Goal: Task Accomplishment & Management: Use online tool/utility

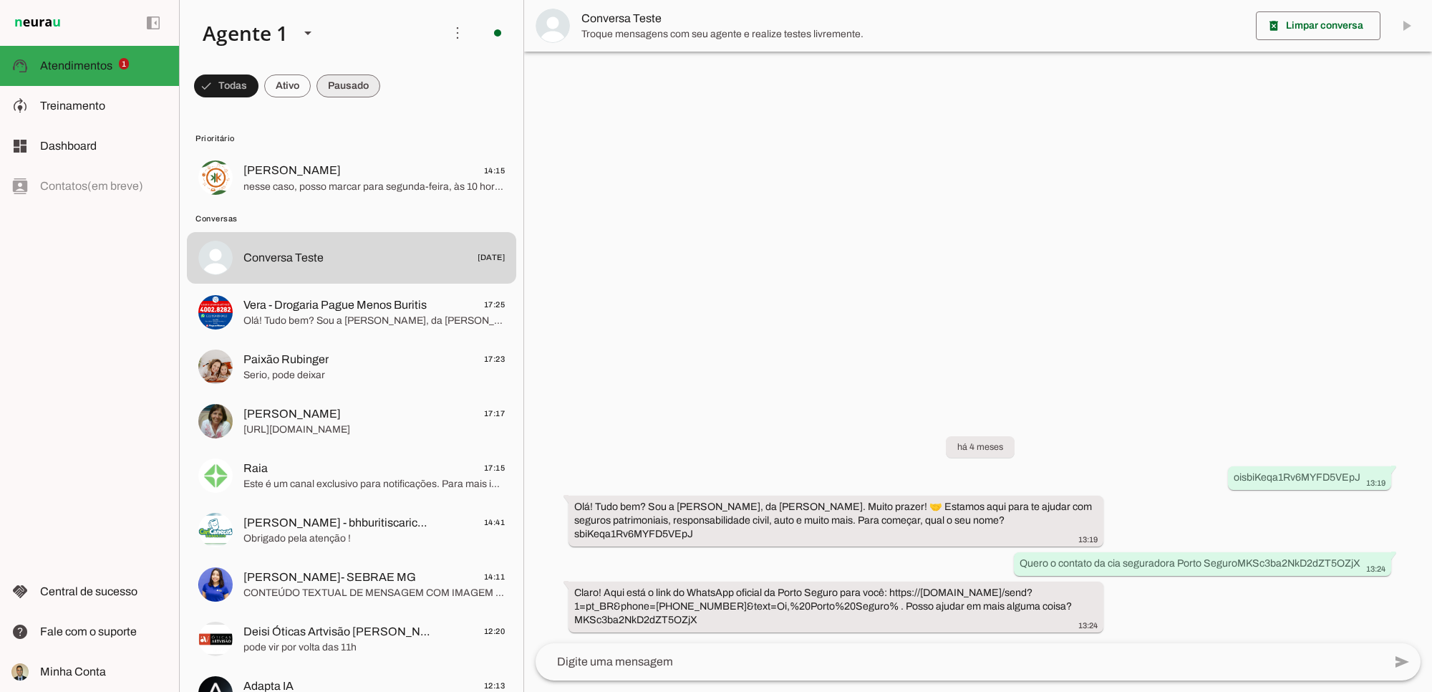
click at [258, 91] on span at bounding box center [226, 86] width 64 height 34
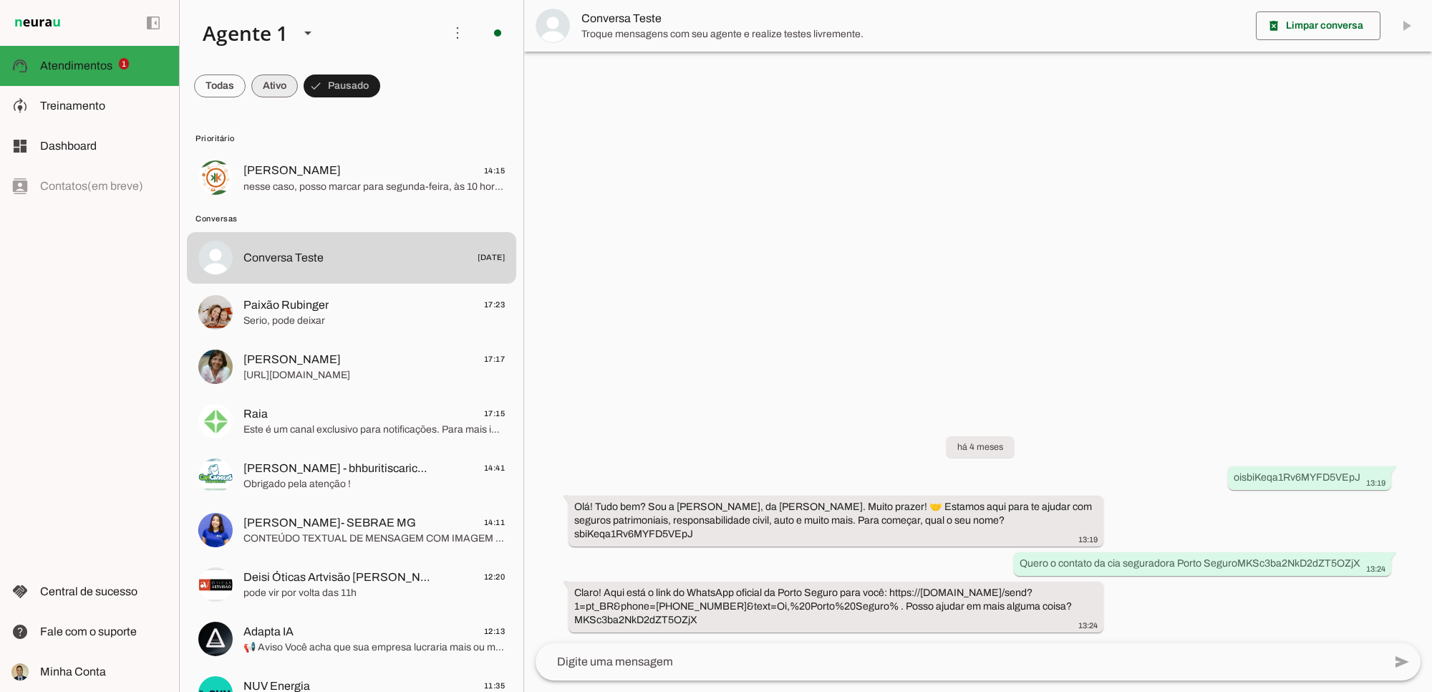
click at [246, 87] on span at bounding box center [220, 86] width 52 height 34
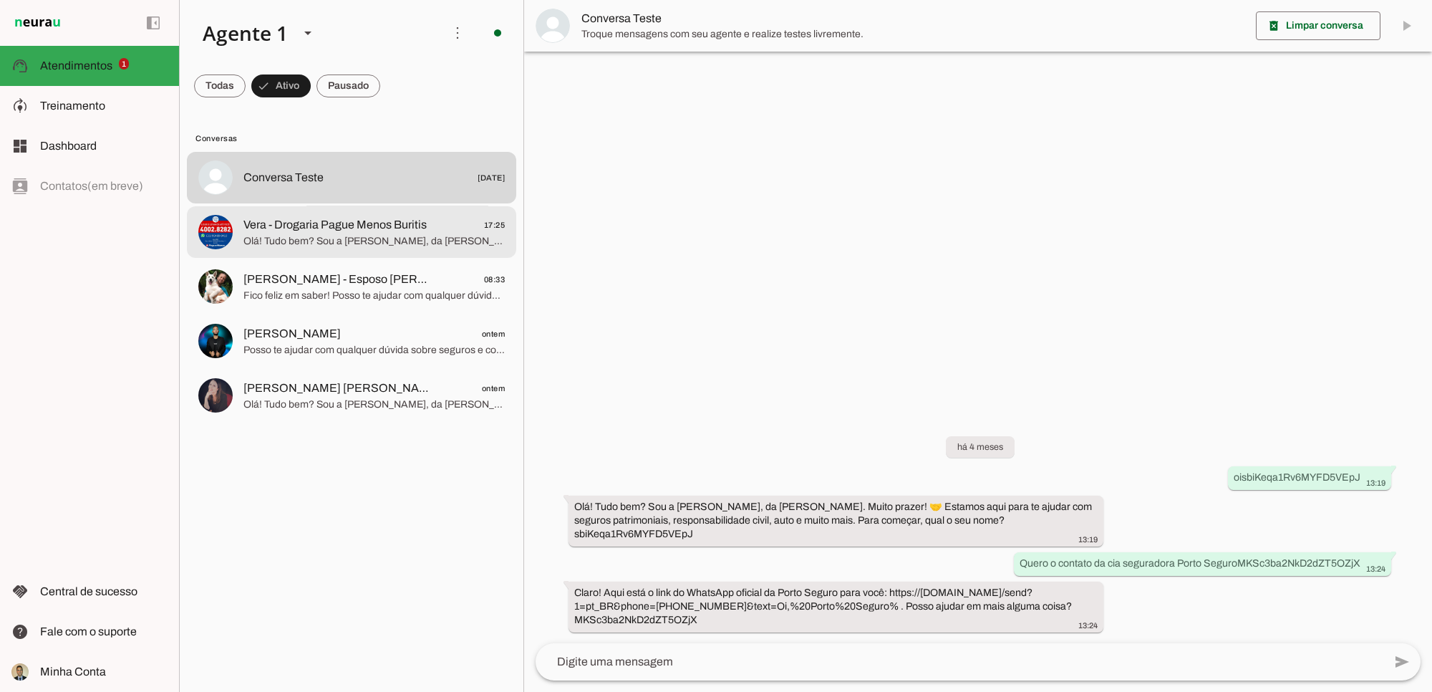
click at [309, 235] on span "Olá! Tudo bem? Sou a [PERSON_NAME], da [PERSON_NAME]. Muito prazer! 🤝 Estamos a…" at bounding box center [373, 240] width 261 height 14
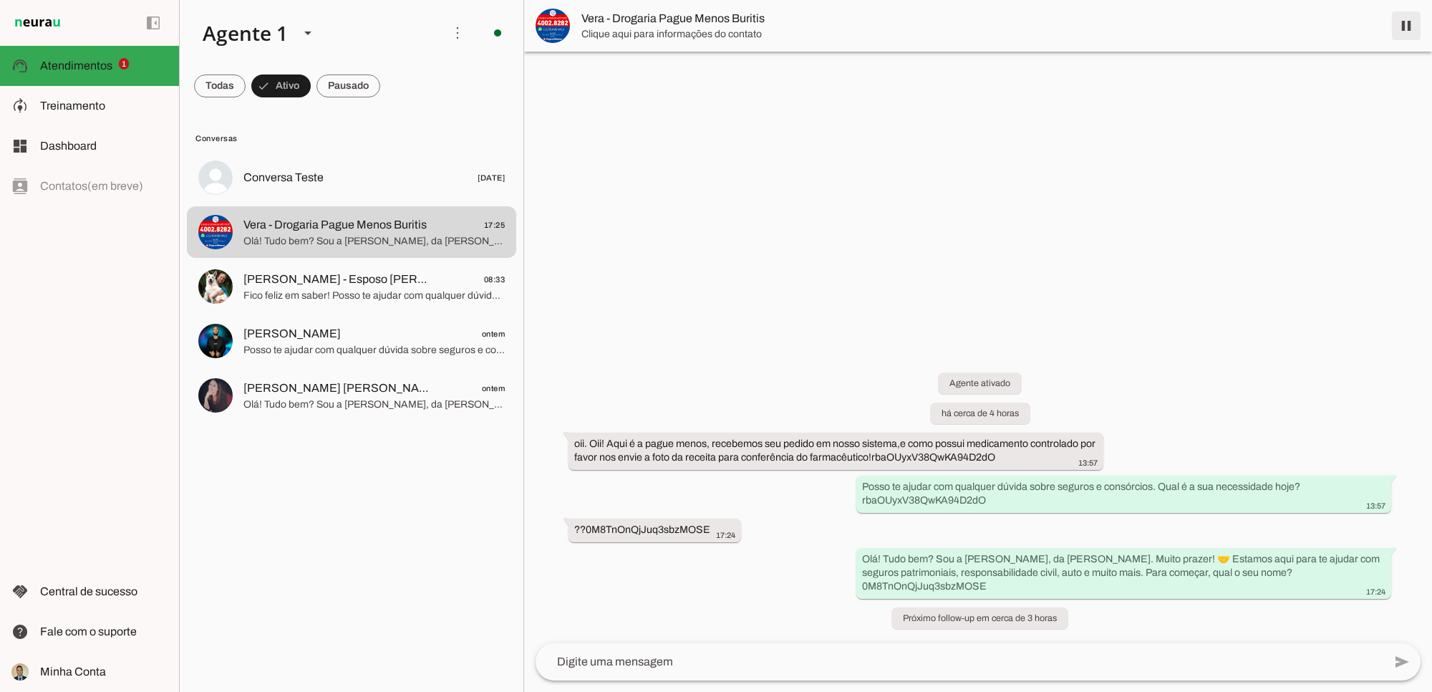
click at [1405, 33] on span at bounding box center [1406, 26] width 34 height 34
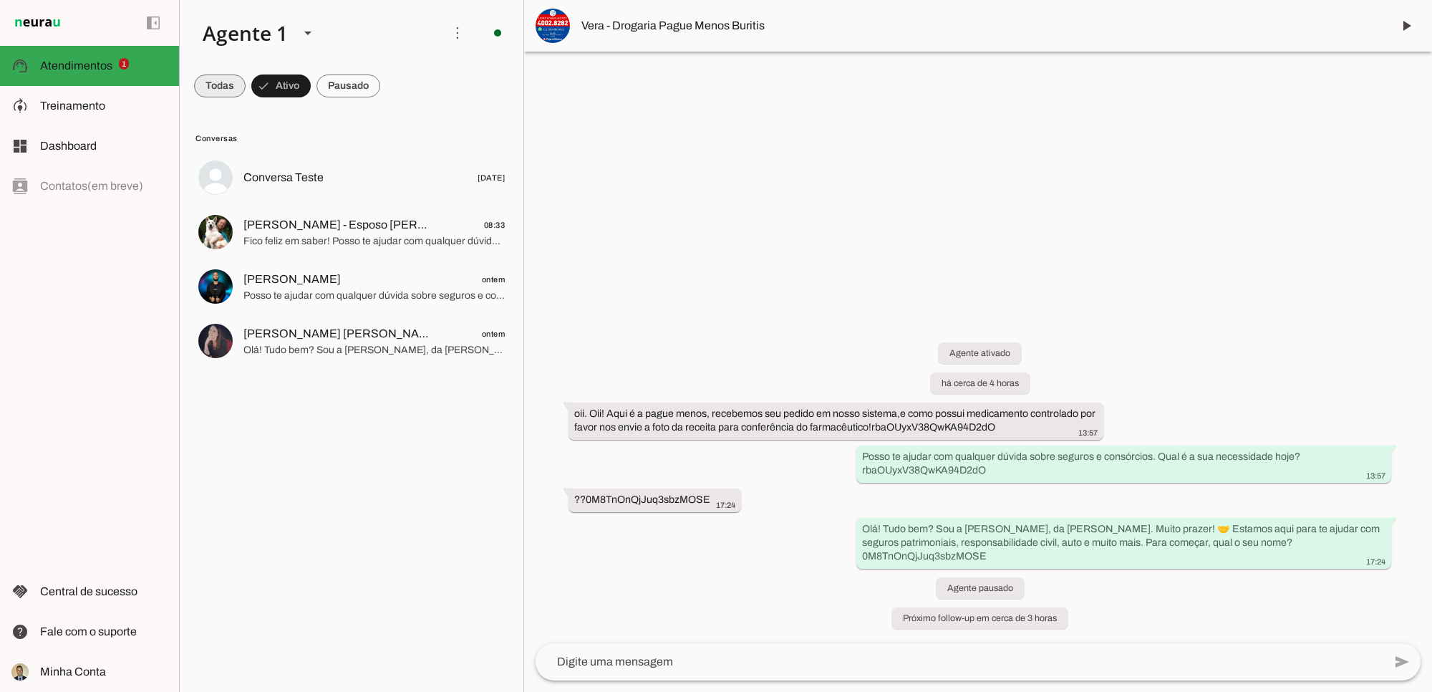
click at [204, 87] on span at bounding box center [220, 86] width 52 height 34
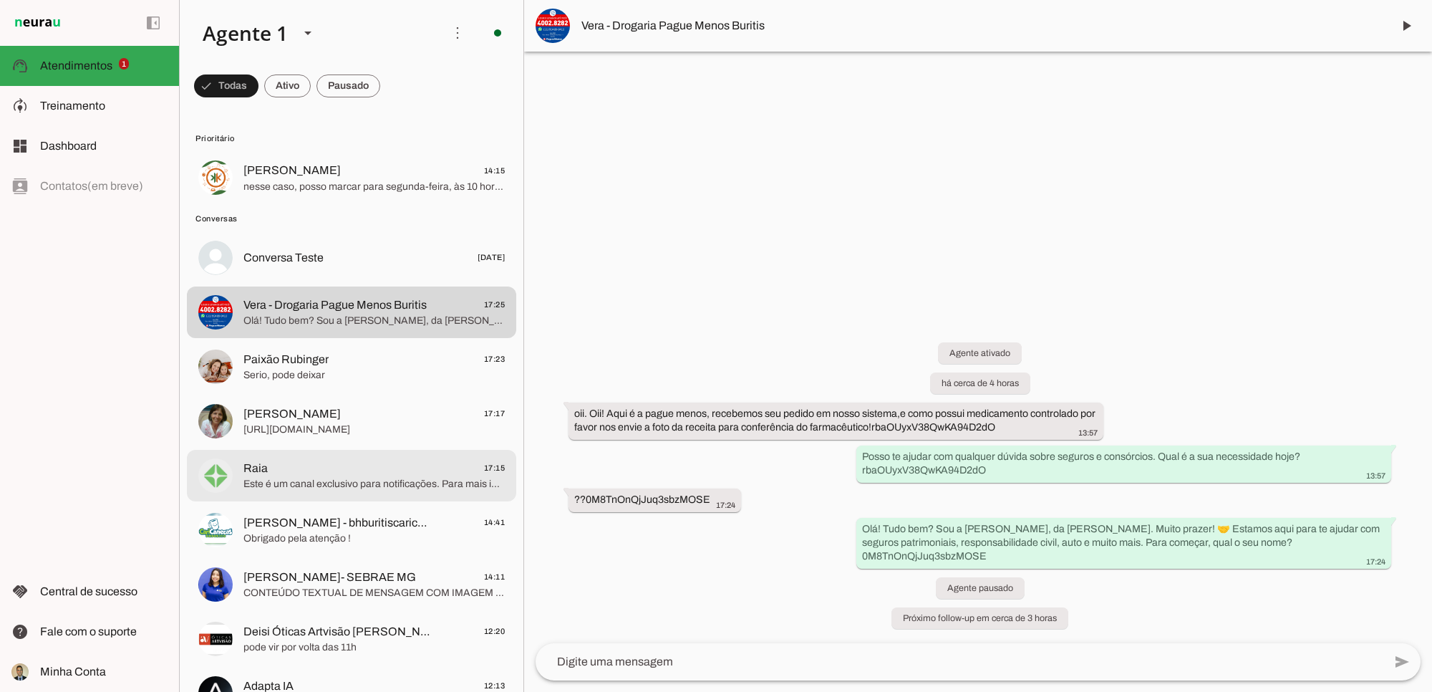
scroll to position [119, 0]
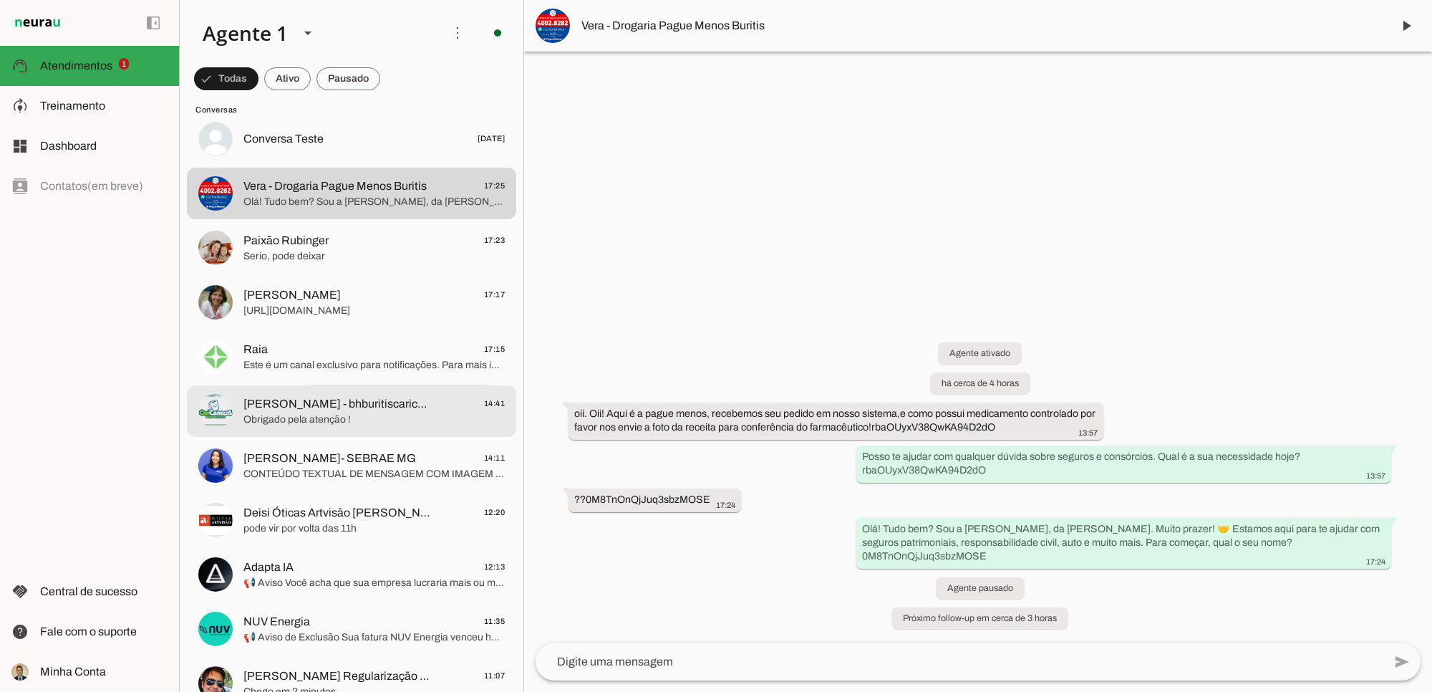
click at [317, 412] on span "Obrigado pela atenção !" at bounding box center [373, 419] width 261 height 14
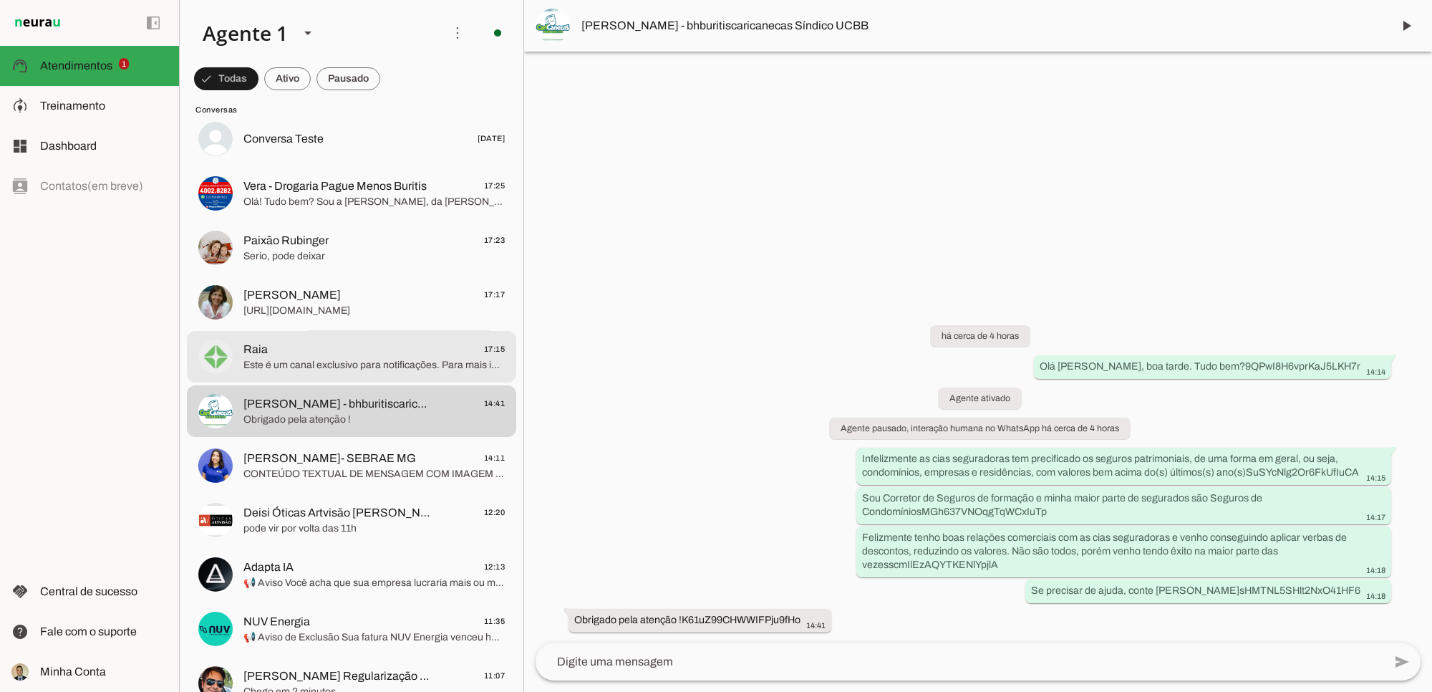
click at [311, 352] on span "Raia 17:15" at bounding box center [373, 349] width 261 height 18
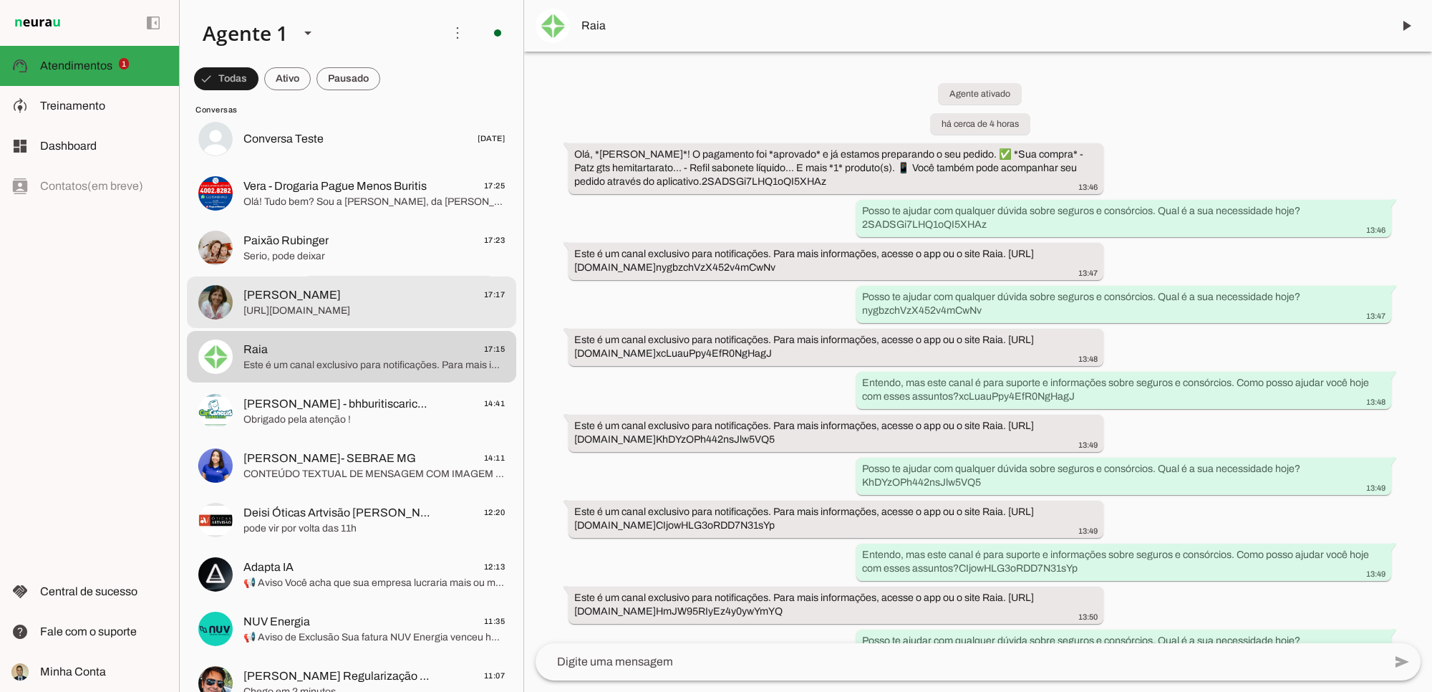
click at [310, 302] on span "[PERSON_NAME]" at bounding box center [291, 294] width 97 height 17
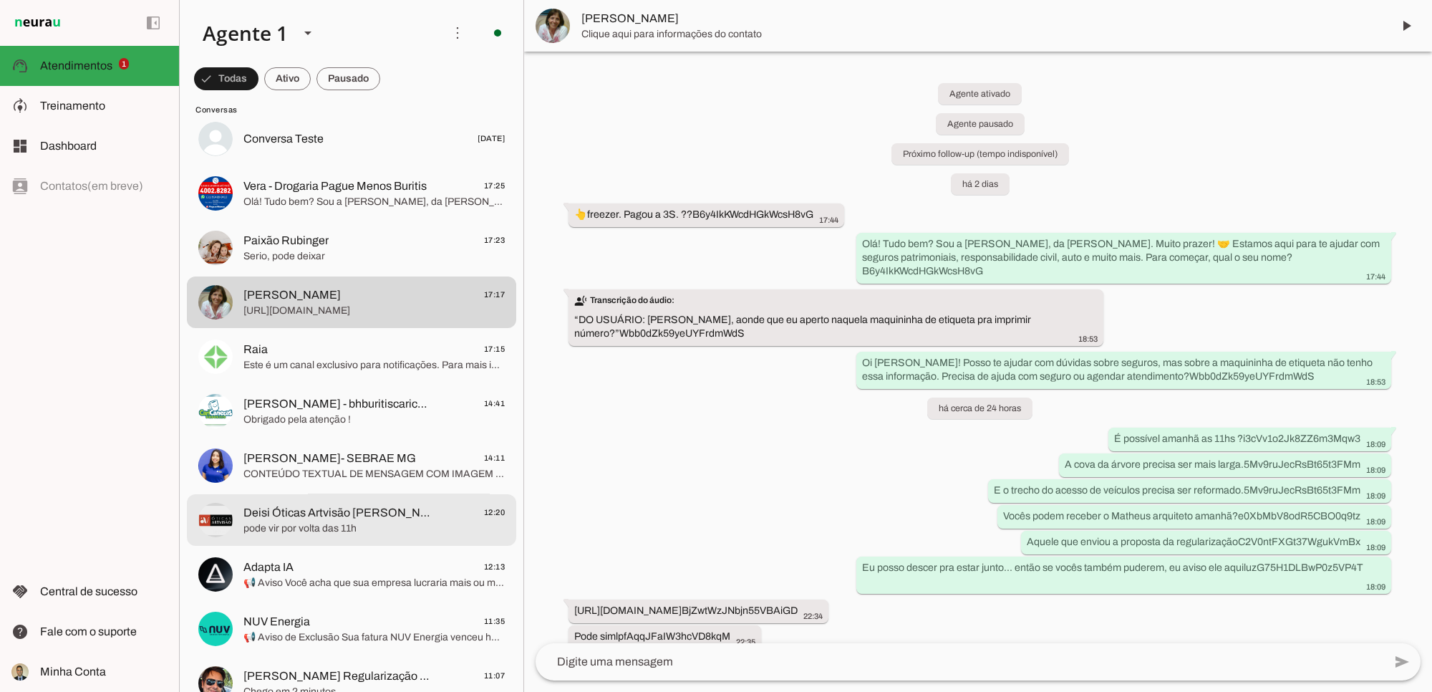
click at [331, 514] on span "Deisi Óticas Artvisão [PERSON_NAME]" at bounding box center [337, 512] width 188 height 17
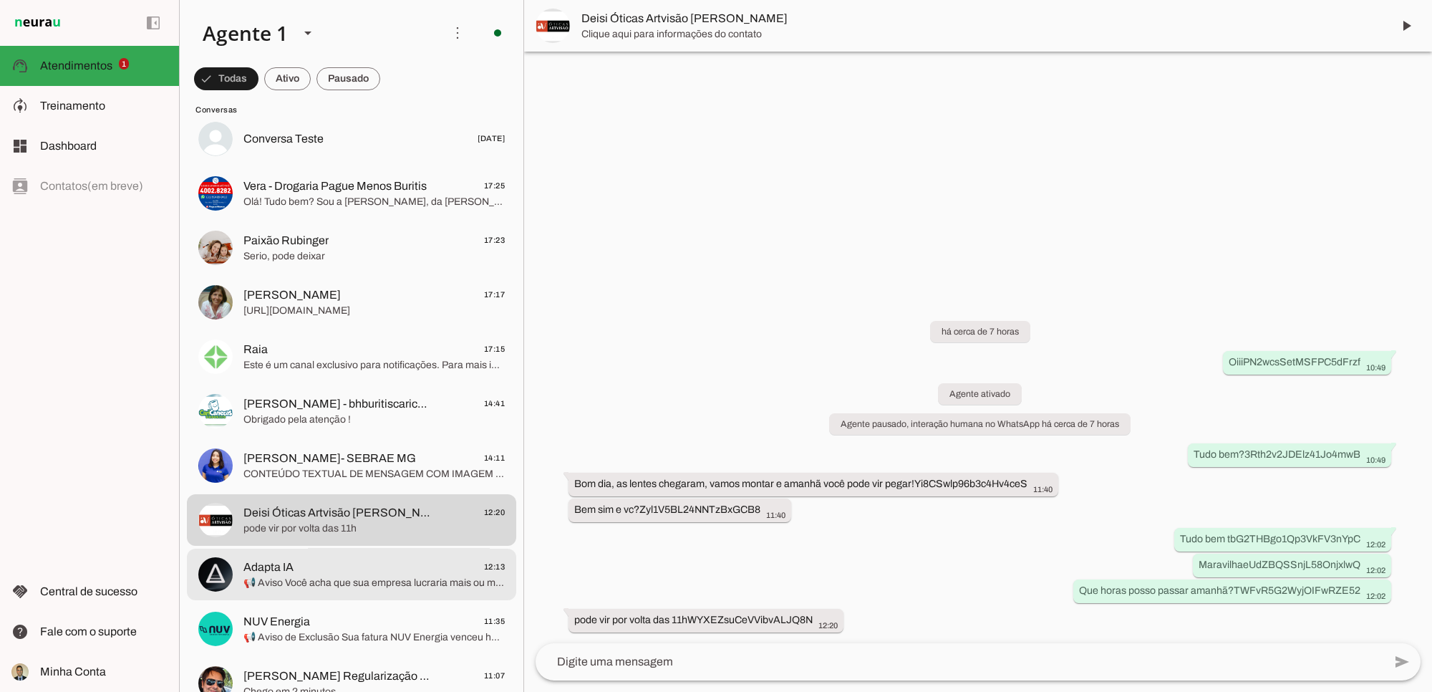
click at [316, 576] on span "📢 Aviso Você acha que sua empresa lucraria mais ou menos se você descobrisse os…" at bounding box center [373, 583] width 261 height 14
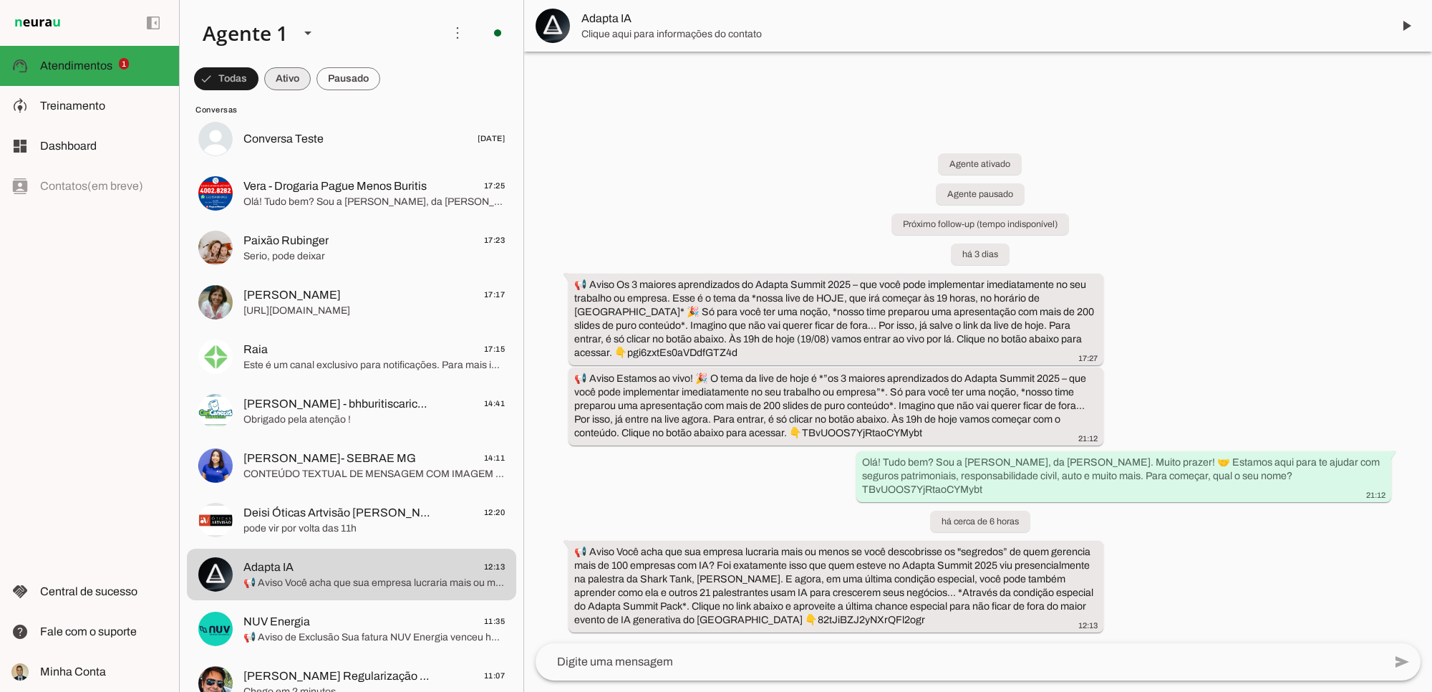
click at [258, 79] on span at bounding box center [226, 79] width 64 height 34
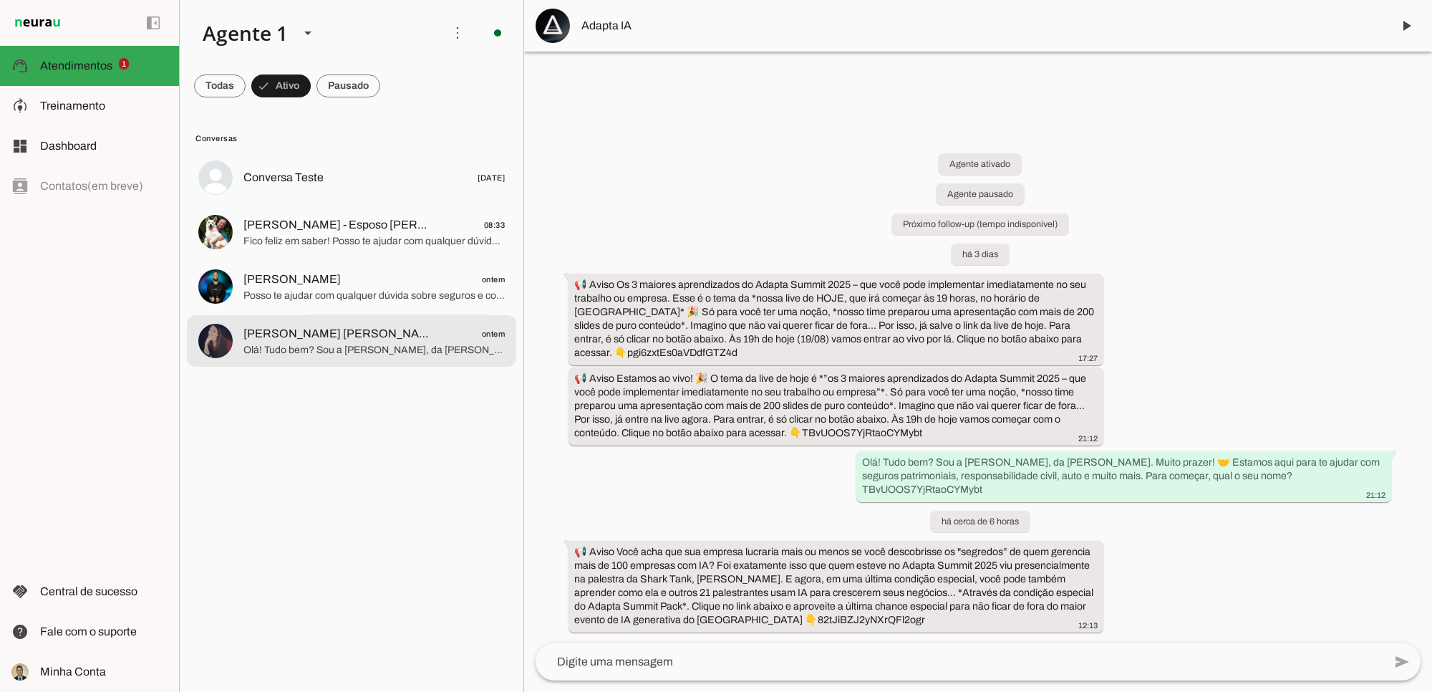
drag, startPoint x: 384, startPoint y: 336, endPoint x: 1264, endPoint y: 243, distance: 884.8
click at [384, 335] on span "[PERSON_NAME] [PERSON_NAME] Moradores 401" at bounding box center [337, 333] width 188 height 17
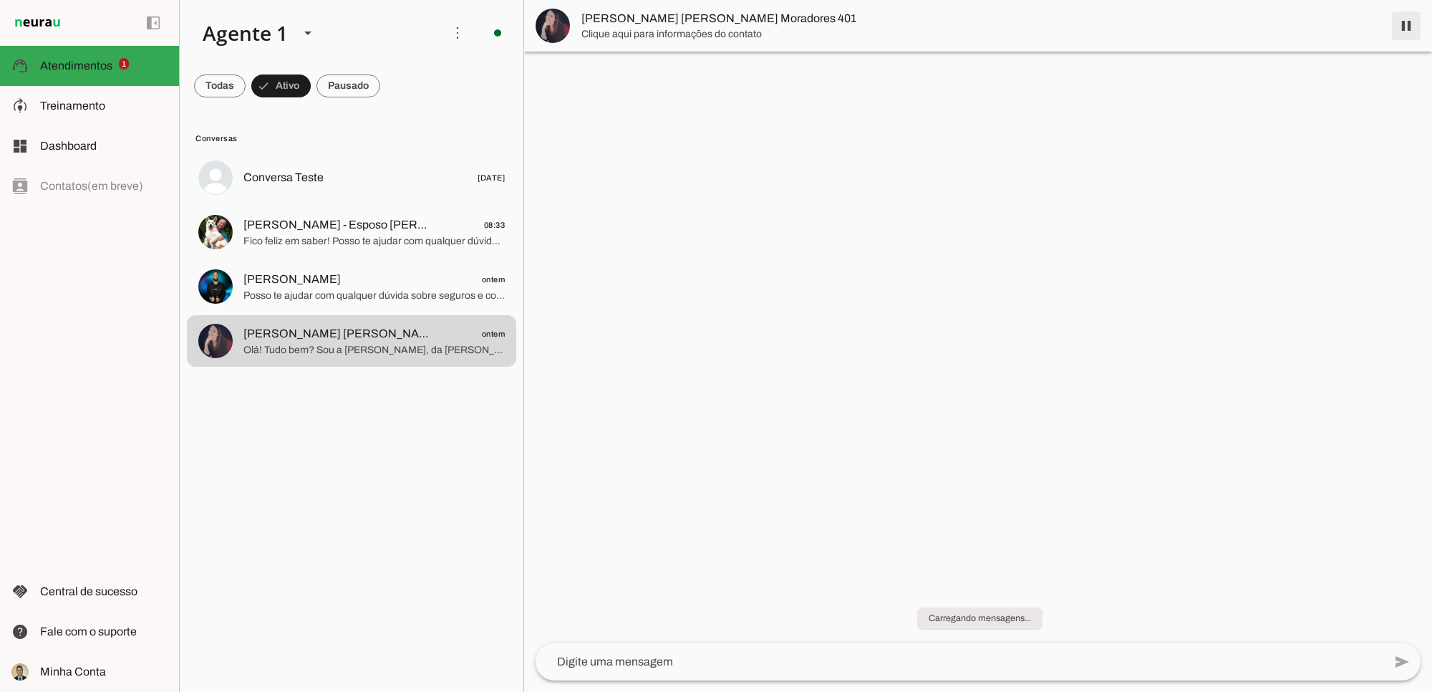
click at [1412, 23] on span at bounding box center [1406, 26] width 34 height 34
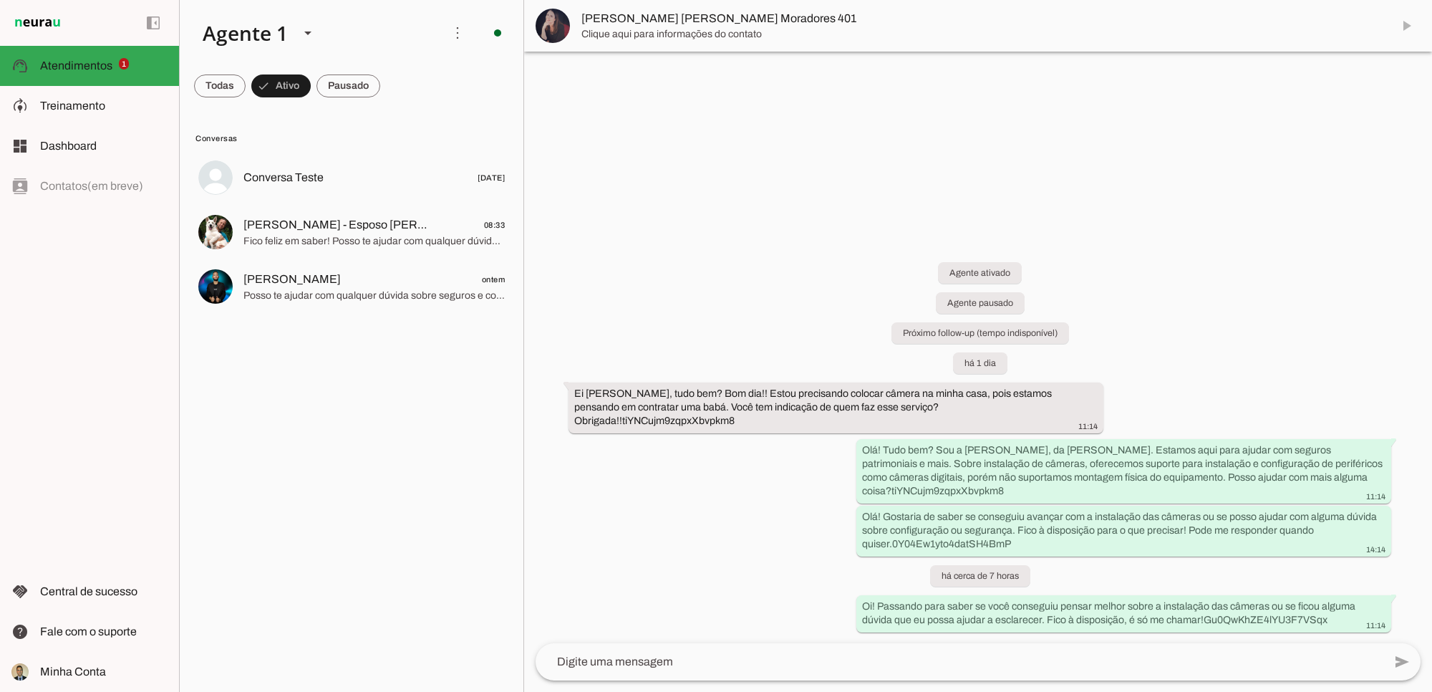
click at [1254, 326] on div "Agente ativado Agente pausado Próximo follow-up (tempo indisponível) há 1 dia E…" at bounding box center [978, 437] width 908 height 412
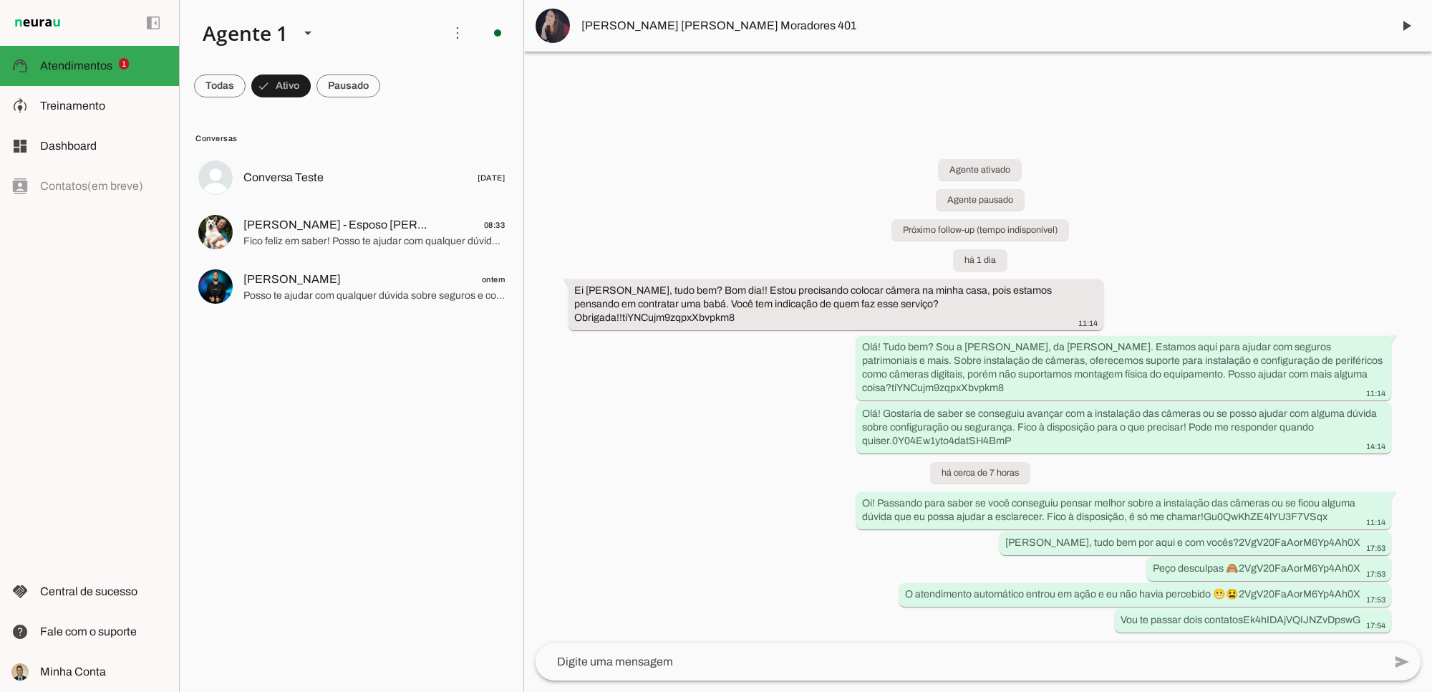
click at [1382, 119] on div at bounding box center [978, 346] width 908 height 692
click at [246, 91] on span at bounding box center [220, 86] width 52 height 34
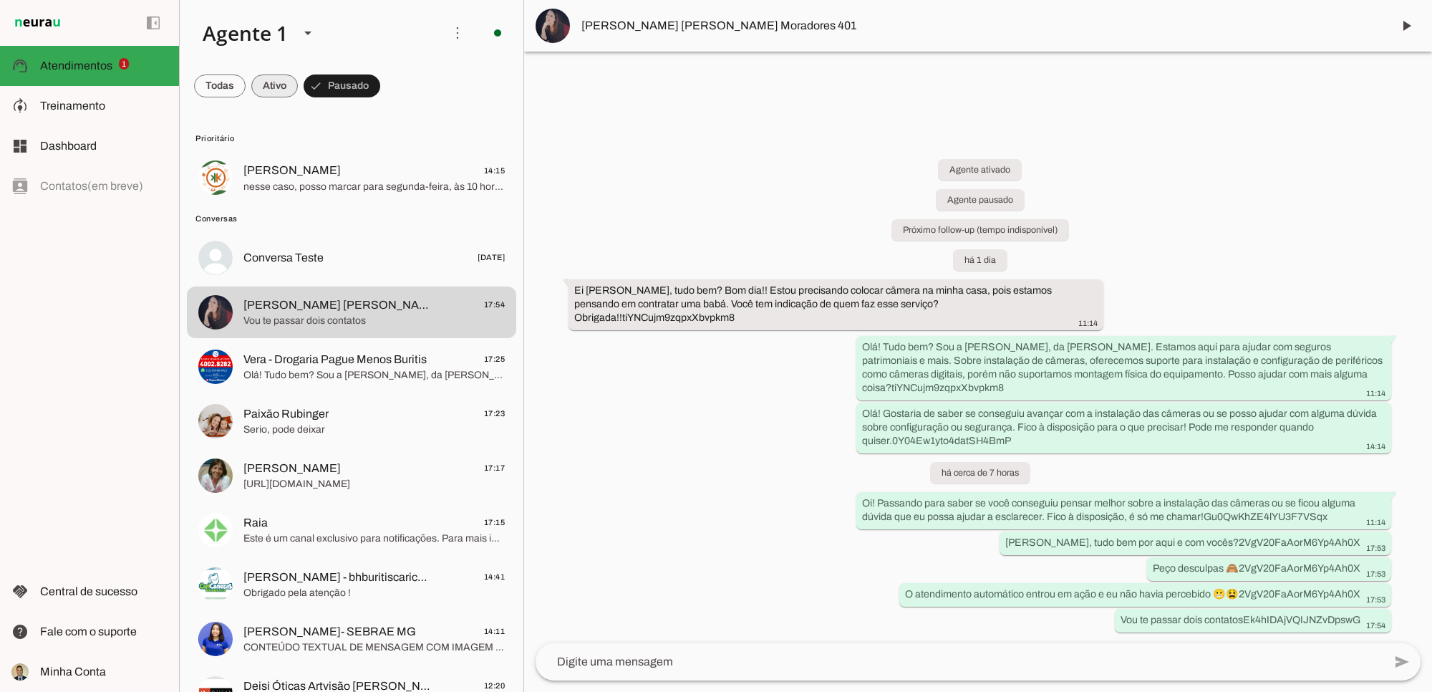
click at [246, 87] on span at bounding box center [220, 86] width 52 height 34
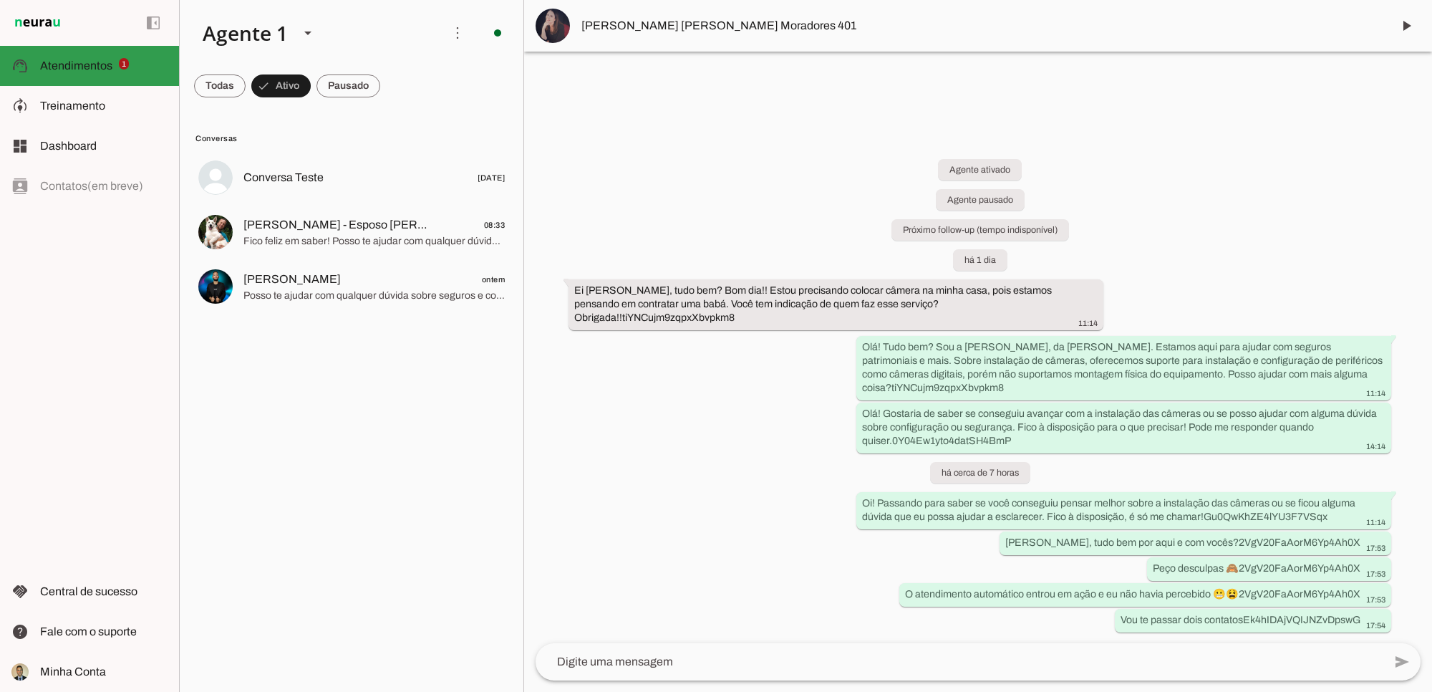
click at [87, 72] on slot at bounding box center [103, 65] width 127 height 17
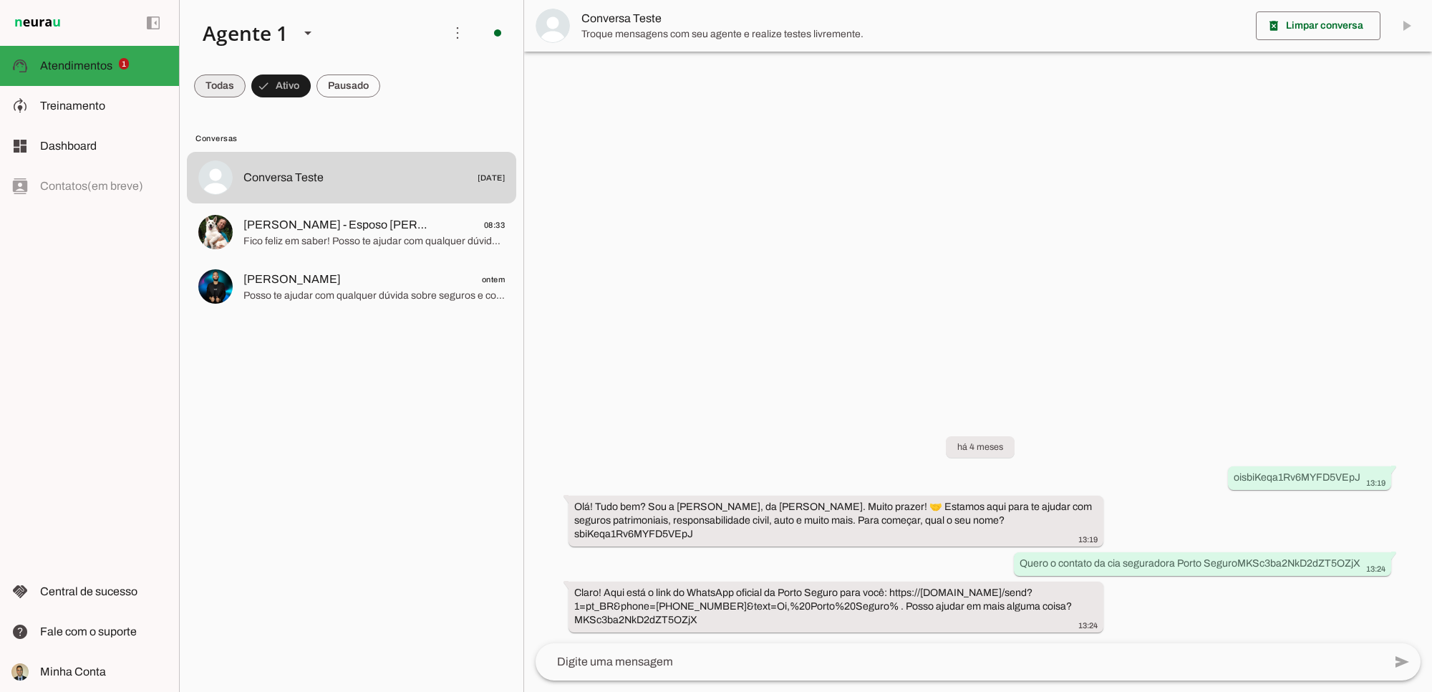
drag, startPoint x: 215, startPoint y: 83, endPoint x: 236, endPoint y: 113, distance: 37.0
click at [215, 82] on span at bounding box center [220, 86] width 52 height 34
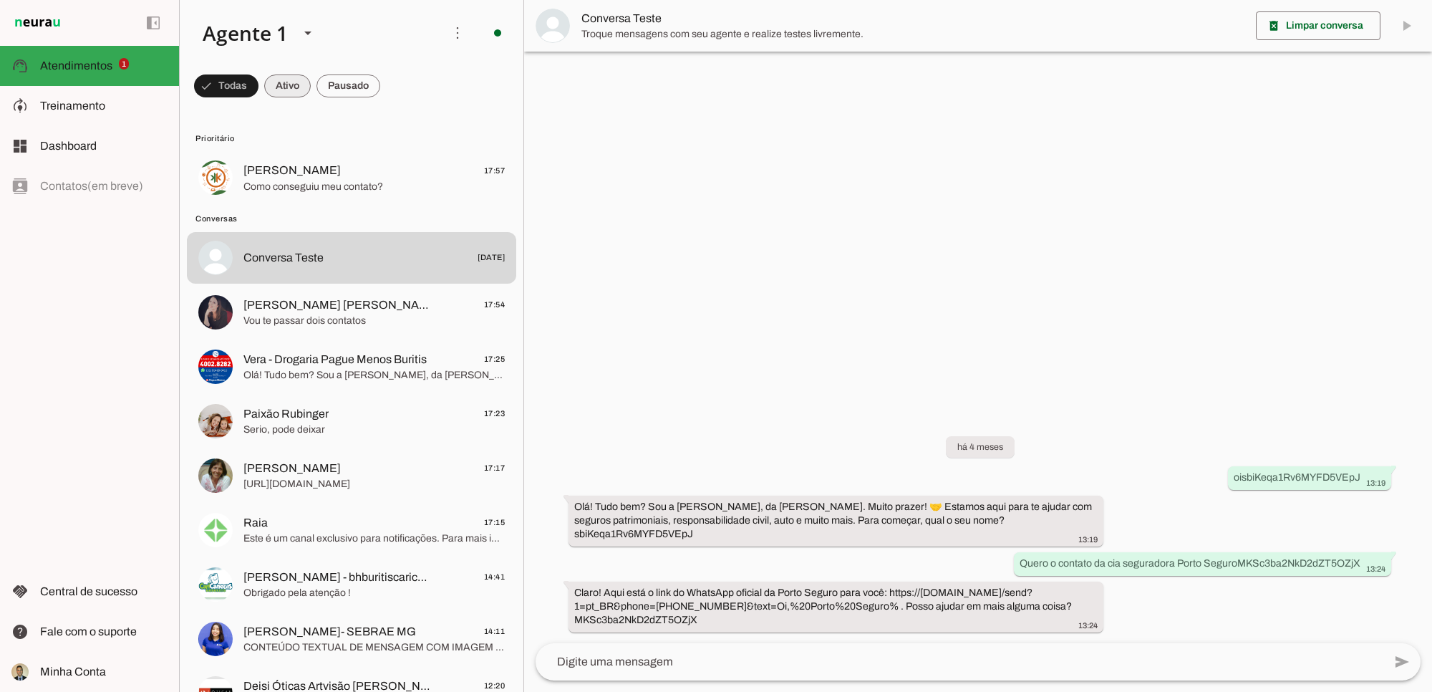
click at [258, 88] on span at bounding box center [226, 86] width 64 height 34
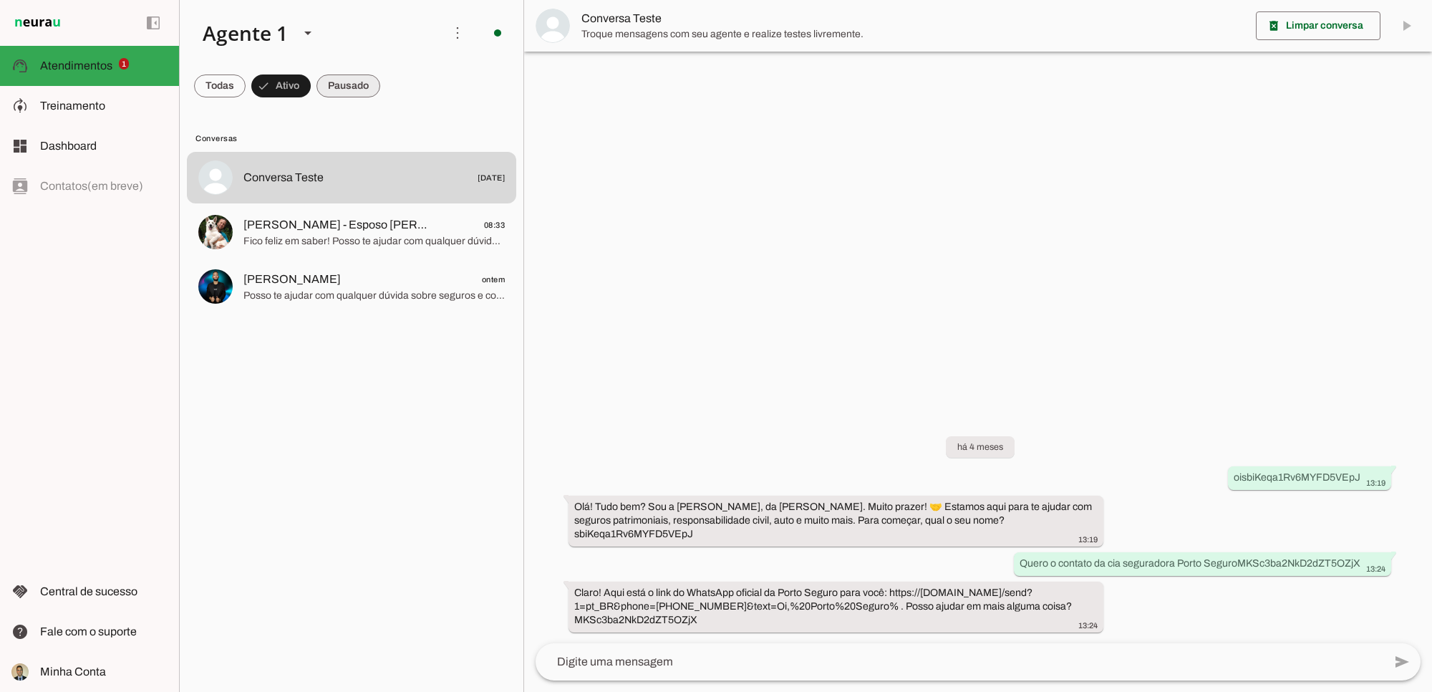
click at [246, 88] on span at bounding box center [220, 86] width 52 height 34
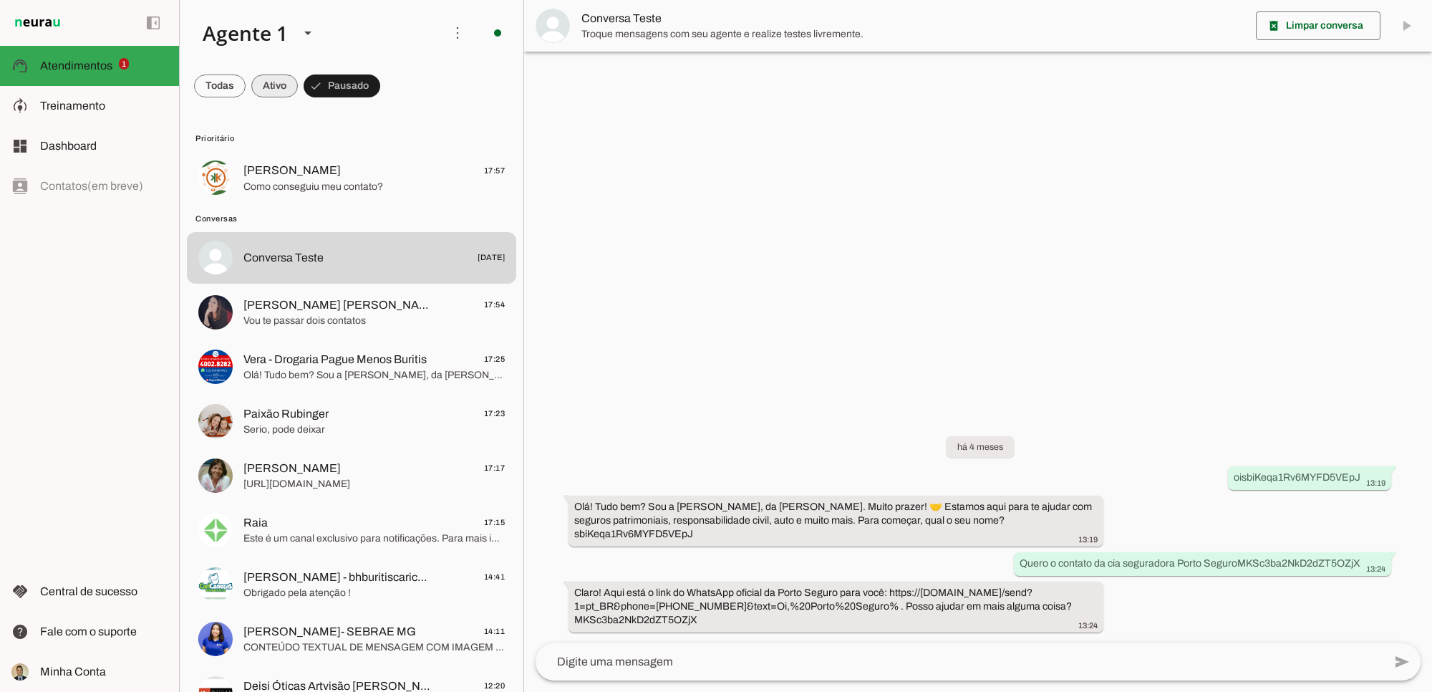
click at [246, 80] on span at bounding box center [220, 86] width 52 height 34
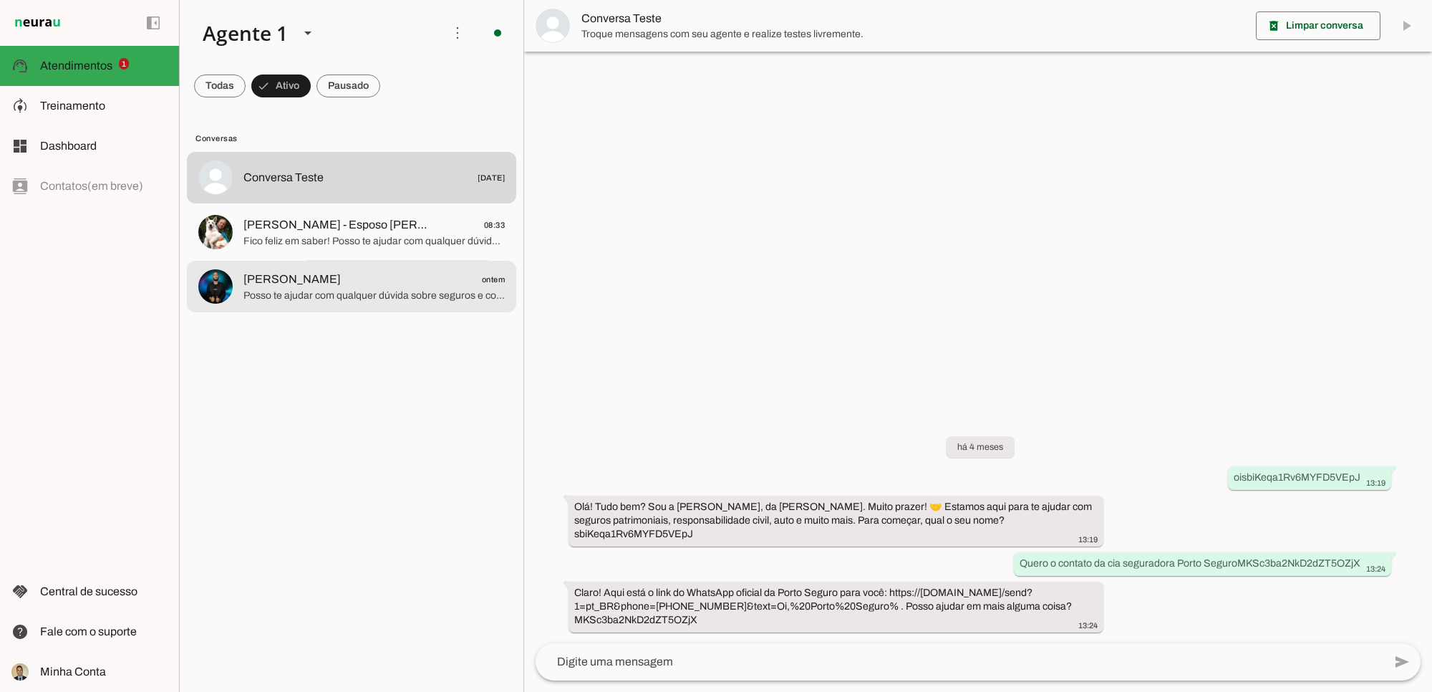
click at [297, 291] on span "Posso te ajudar com qualquer dúvida sobre seguros e consórcios. Qual é a sua ne…" at bounding box center [373, 295] width 261 height 14
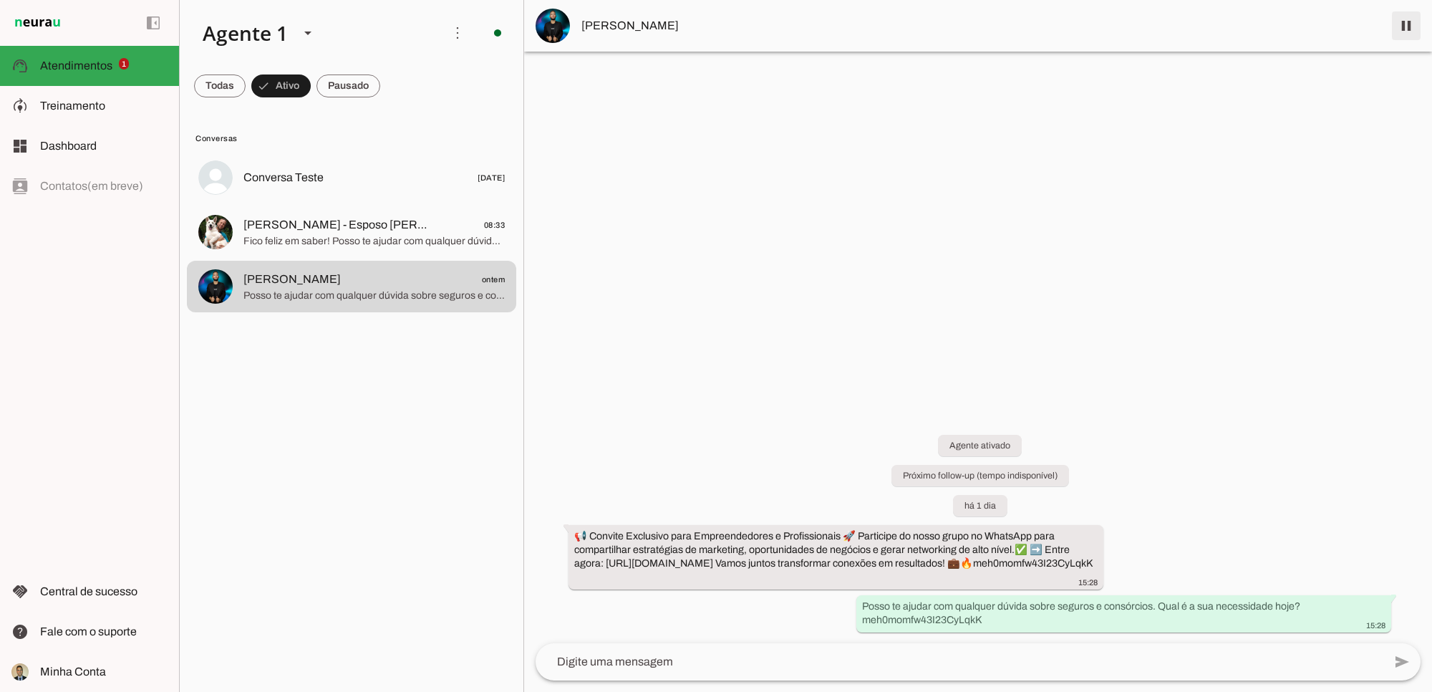
click at [1408, 27] on span at bounding box center [1406, 26] width 34 height 34
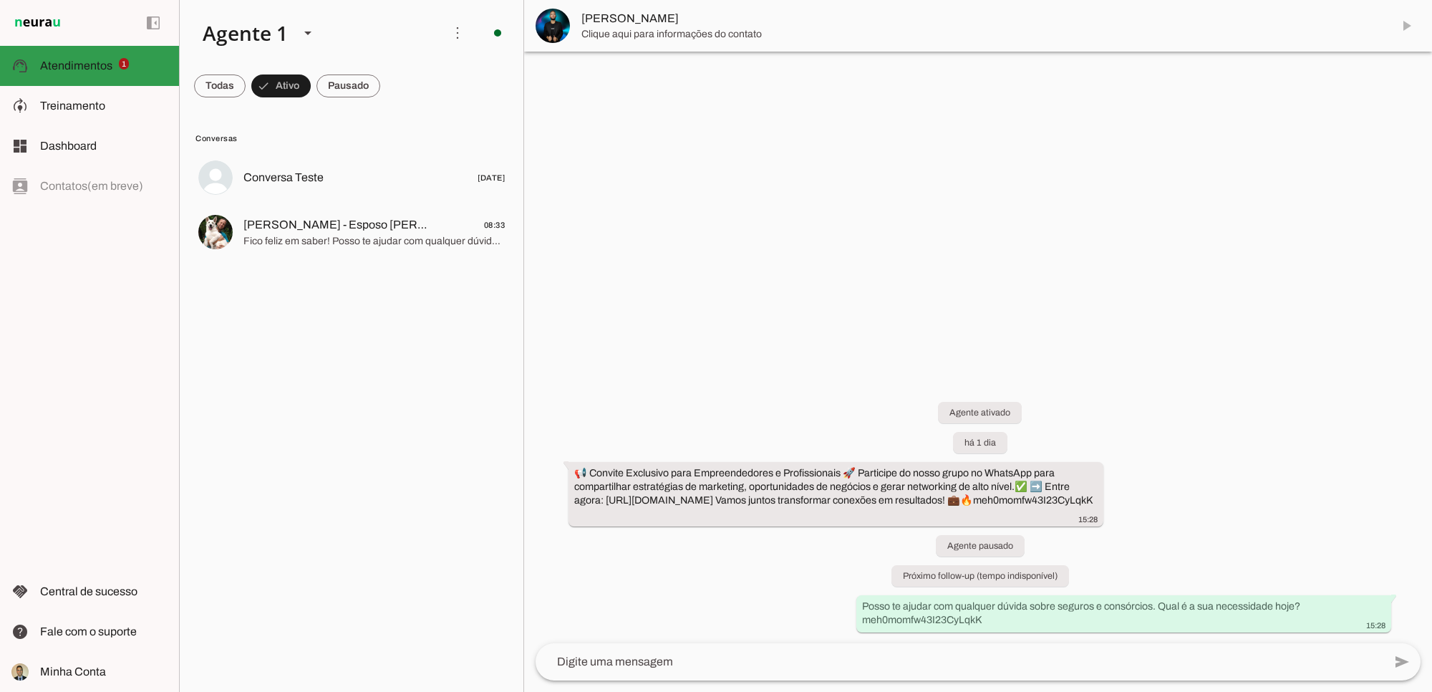
click at [76, 59] on span "Atendimentos" at bounding box center [76, 65] width 72 height 12
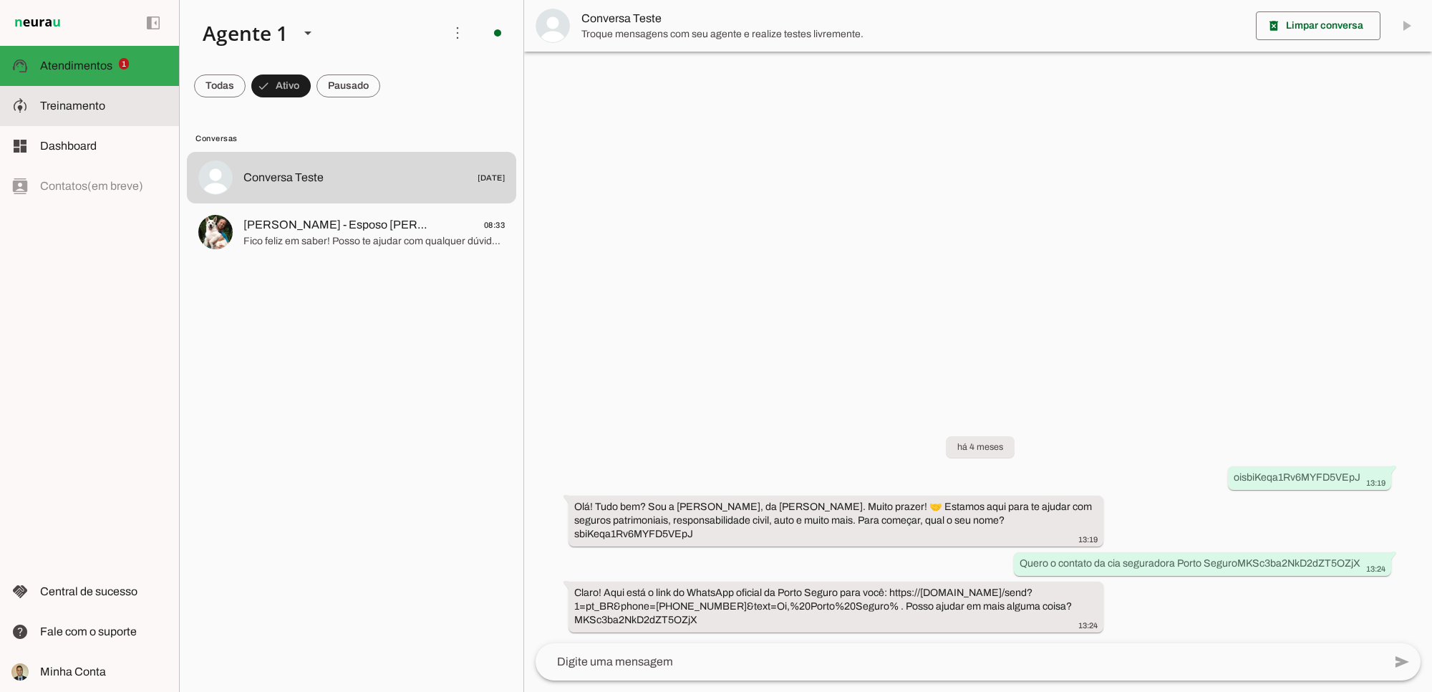
drag, startPoint x: 69, startPoint y: 101, endPoint x: 72, endPoint y: 91, distance: 10.3
click at [69, 101] on span "Treinamento" at bounding box center [72, 106] width 65 height 12
